Goal: Check status: Check status

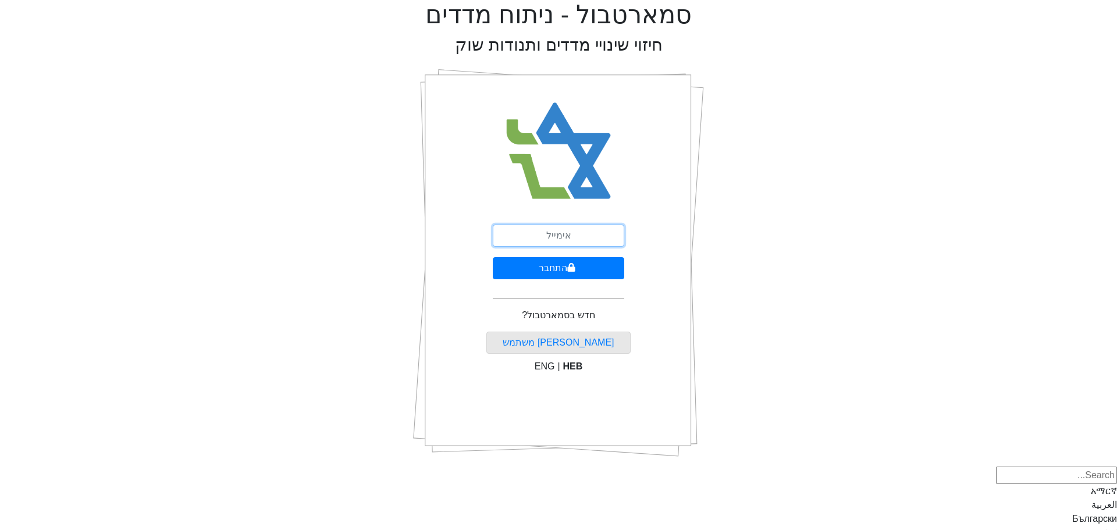
click at [553, 231] on input "email" at bounding box center [558, 236] width 131 height 22
type input "[EMAIL_ADDRESS][DOMAIN_NAME]"
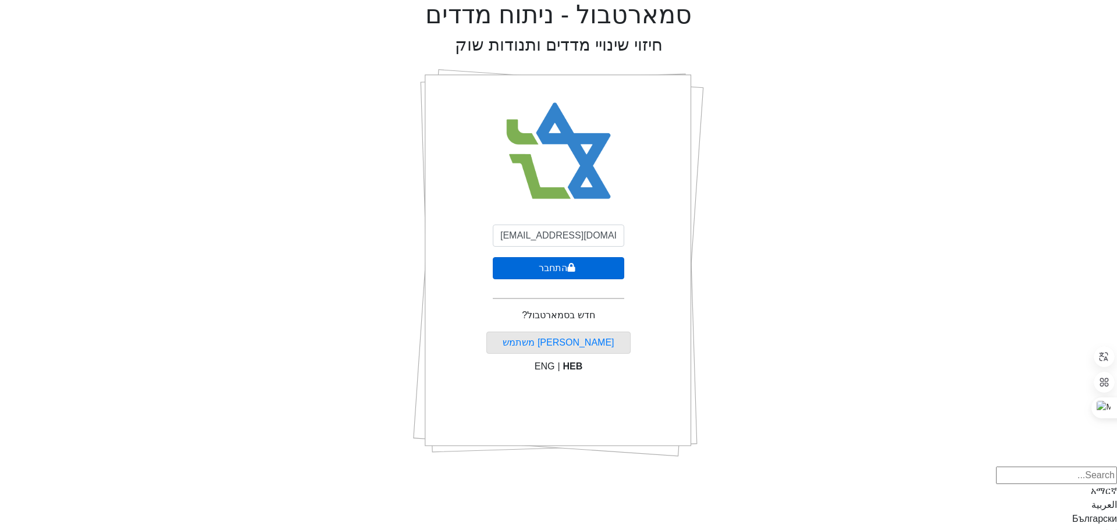
click at [543, 267] on button "התחבר" at bounding box center [558, 268] width 131 height 22
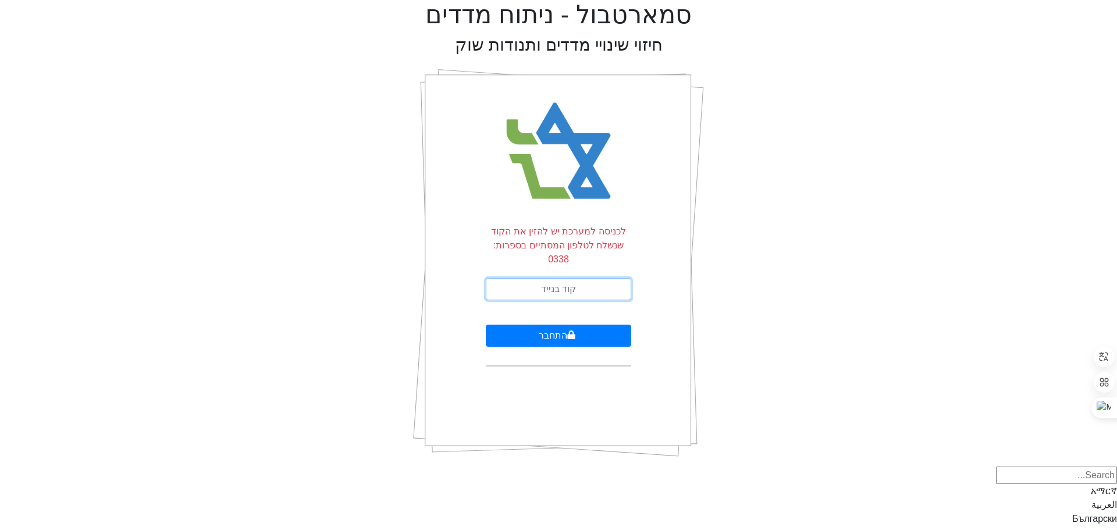
click at [582, 278] on input "text" at bounding box center [558, 289] width 145 height 22
type input "483692"
click at [543, 325] on button "התחבר" at bounding box center [558, 336] width 145 height 22
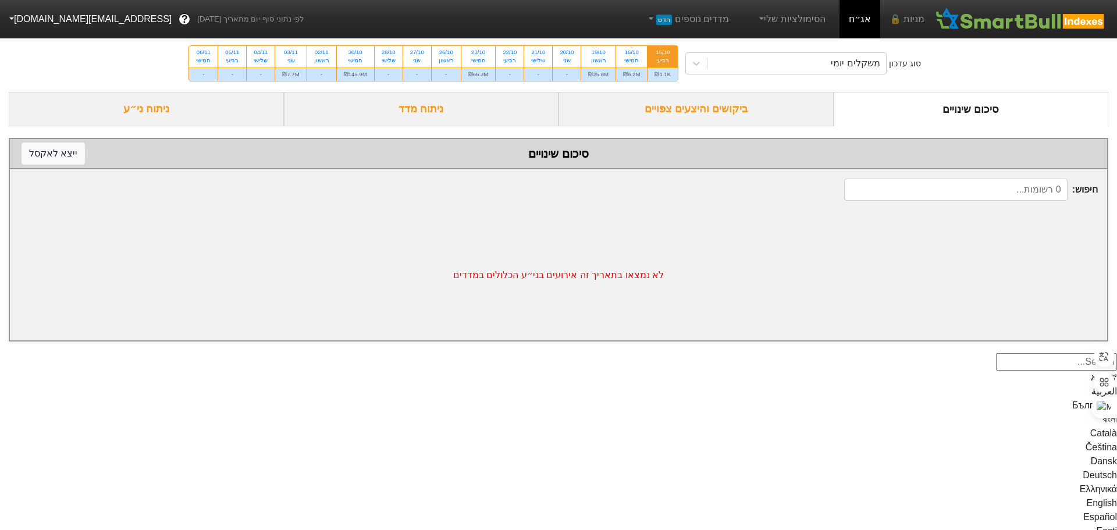
click at [689, 107] on div "ביקושים והיצעים צפויים" at bounding box center [696, 109] width 275 height 34
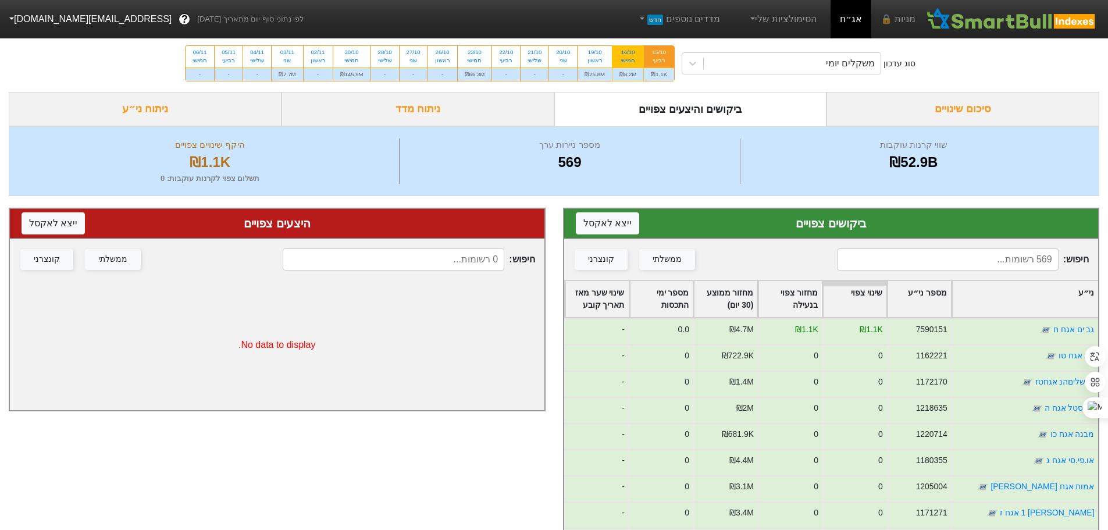
click at [625, 56] on div "16/10" at bounding box center [628, 52] width 17 height 8
click at [625, 54] on input "16/10 חמישי ₪8.2M" at bounding box center [625, 50] width 8 height 8
radio input "true"
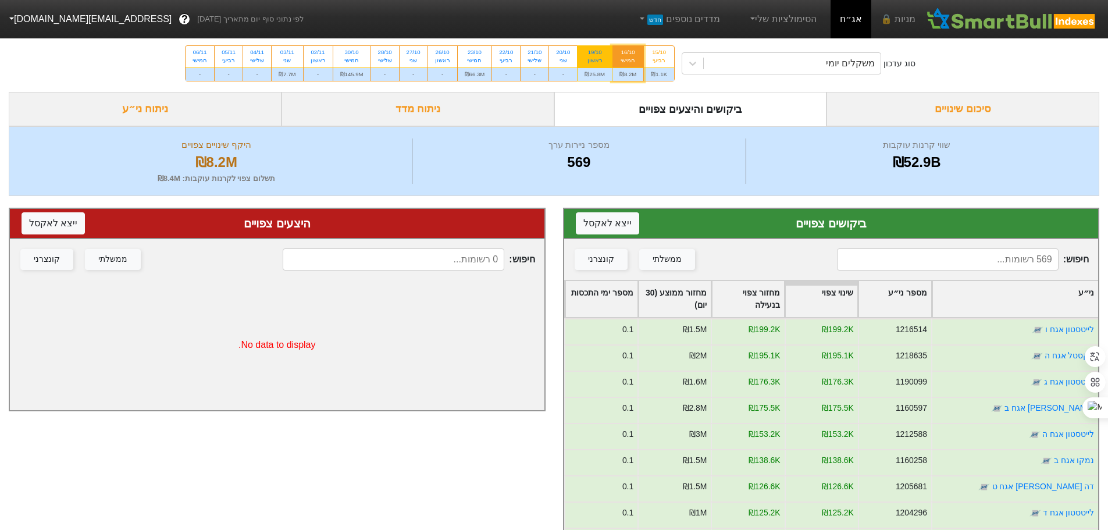
click at [585, 56] on div "19/10" at bounding box center [595, 52] width 20 height 8
click at [588, 54] on input "19/10 ראשון ₪25.8M" at bounding box center [592, 50] width 8 height 8
radio input "true"
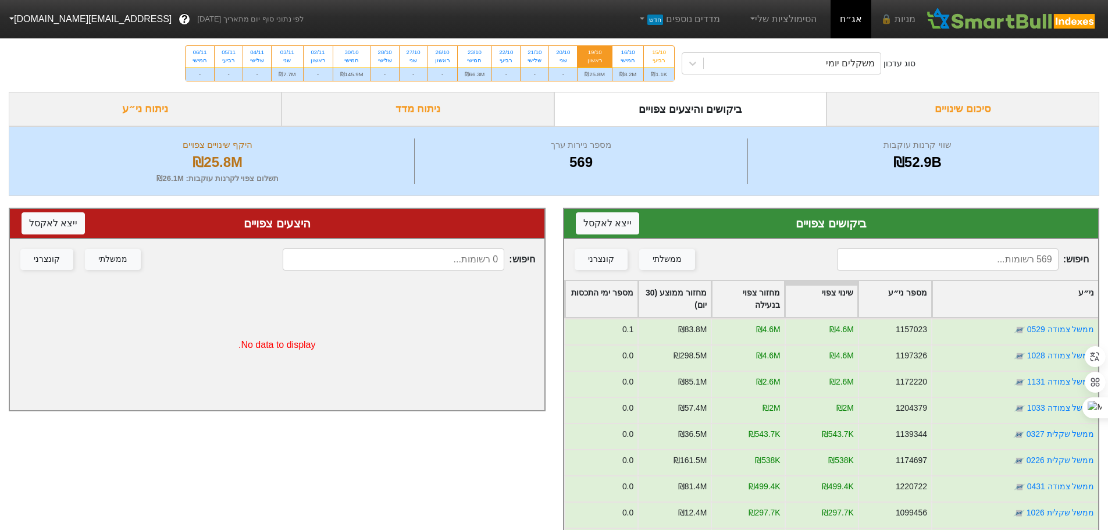
click at [962, 111] on div "סיכום שינויים" at bounding box center [963, 109] width 273 height 34
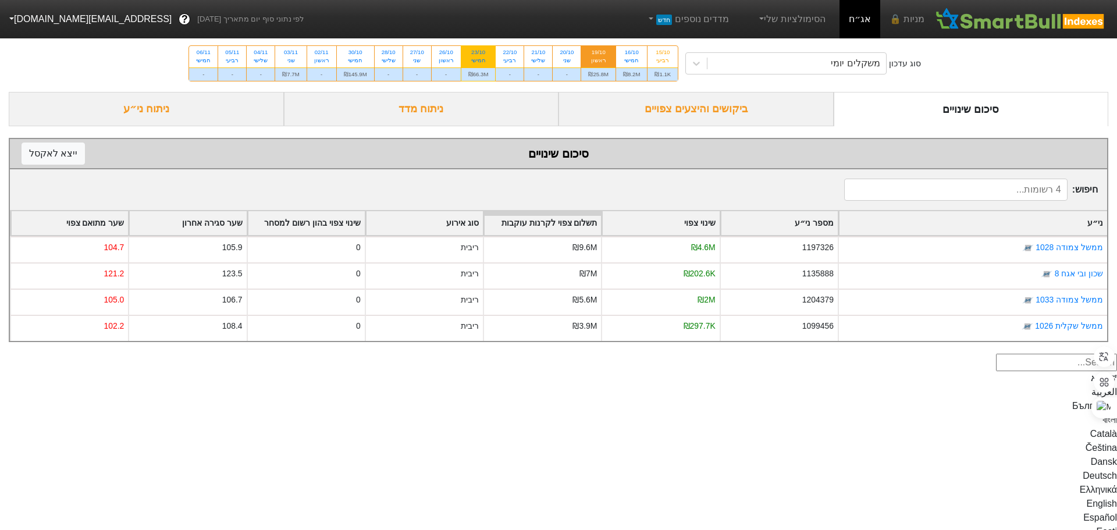
click at [479, 54] on div "23/10" at bounding box center [478, 52] width 20 height 8
click at [478, 54] on input "23/10 חמישי ₪66.3M" at bounding box center [475, 50] width 8 height 8
radio input "true"
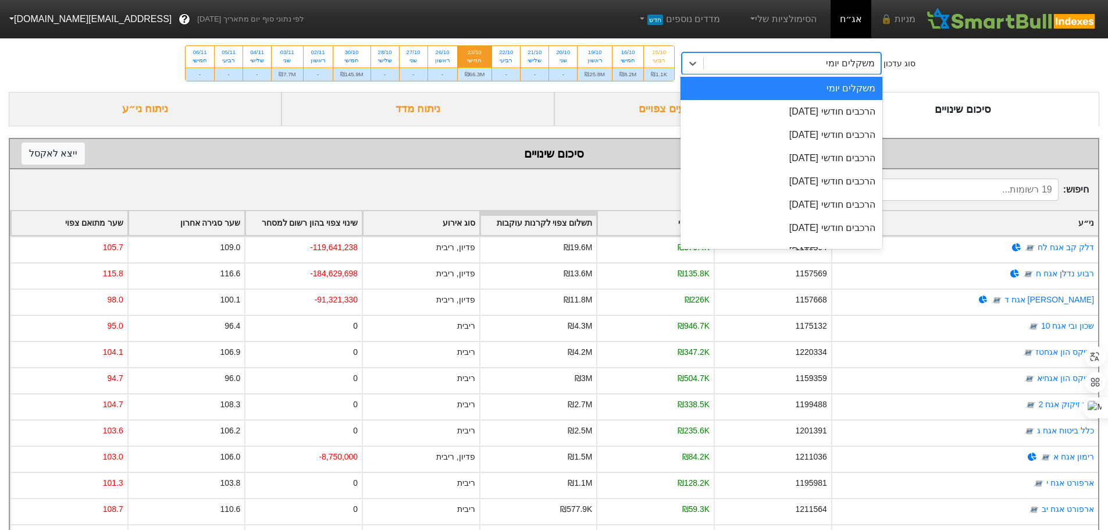
click at [795, 65] on div "משקלים יומי" at bounding box center [792, 63] width 177 height 21
click at [353, 54] on div "30/10" at bounding box center [351, 52] width 23 height 8
click at [352, 54] on input "30/10 חמישי ₪145.9M" at bounding box center [348, 50] width 8 height 8
radio input "true"
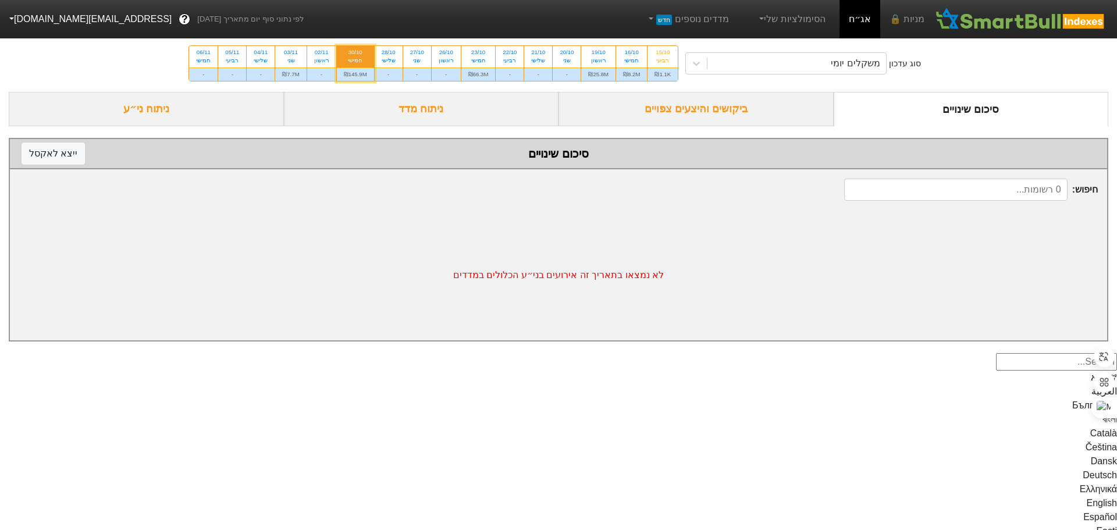
click at [701, 111] on div "ביקושים והיצעים צפויים" at bounding box center [696, 109] width 275 height 34
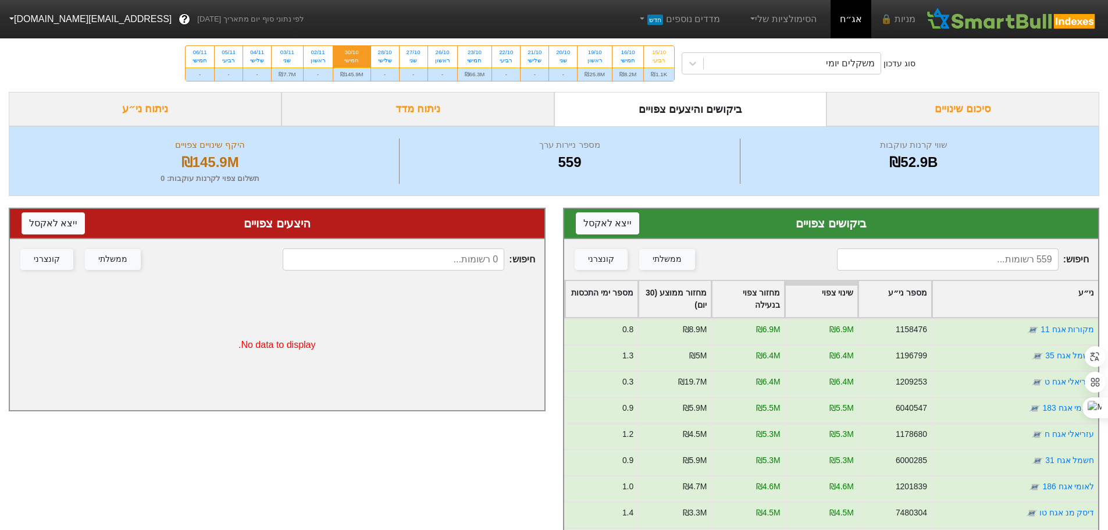
click at [916, 113] on div "סיכום שינויים" at bounding box center [963, 109] width 273 height 34
